Goal: Task Accomplishment & Management: Complete application form

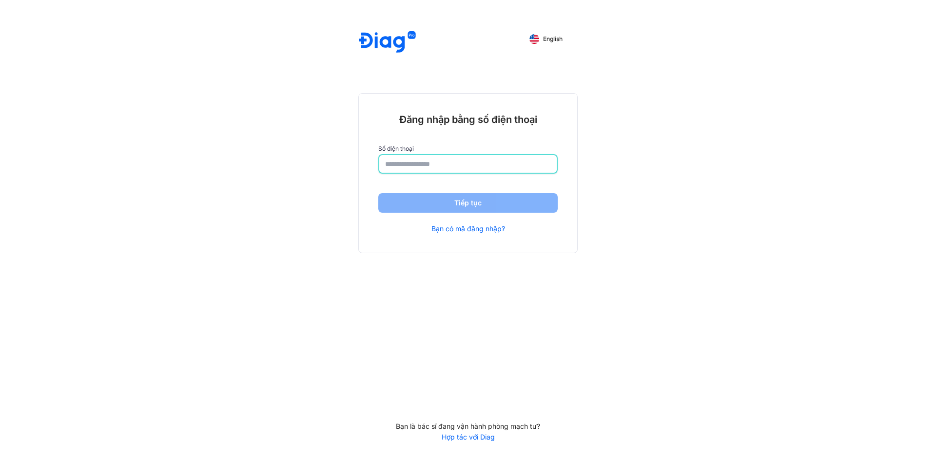
click at [490, 168] on input "number" at bounding box center [468, 164] width 166 height 18
type input "**********"
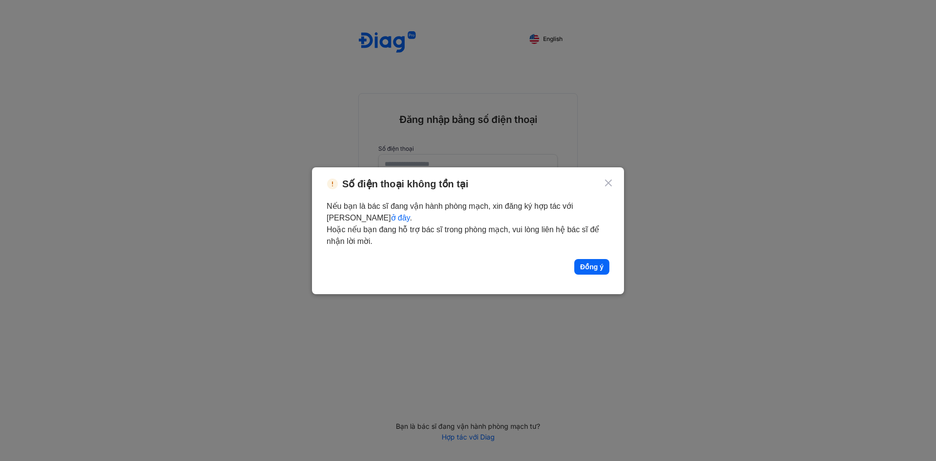
click at [610, 178] on icon at bounding box center [609, 183] width 12 height 12
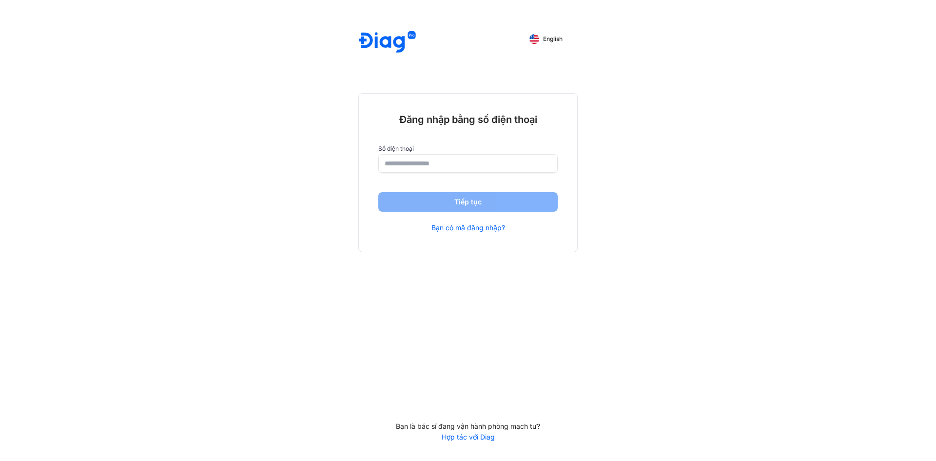
click at [525, 169] on input "number" at bounding box center [468, 164] width 167 height 18
click at [465, 167] on input "number" at bounding box center [468, 164] width 167 height 18
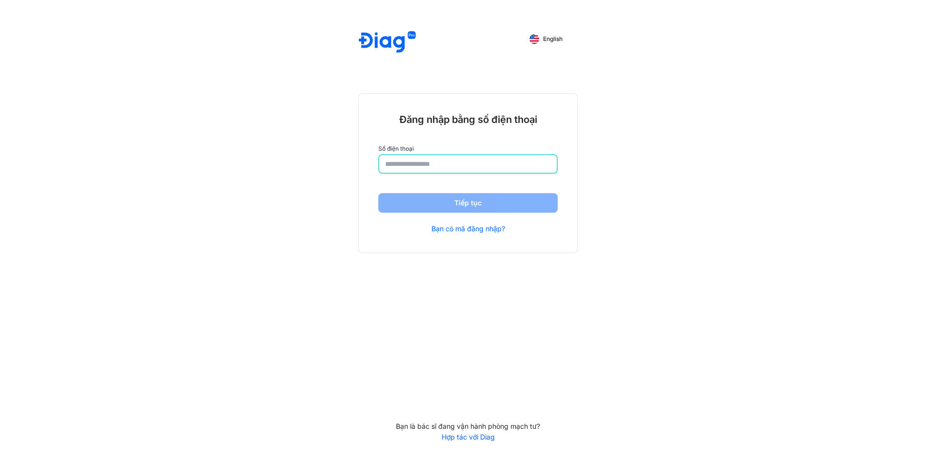
click at [500, 162] on input "number" at bounding box center [468, 164] width 166 height 18
